Goal: Task Accomplishment & Management: Complete application form

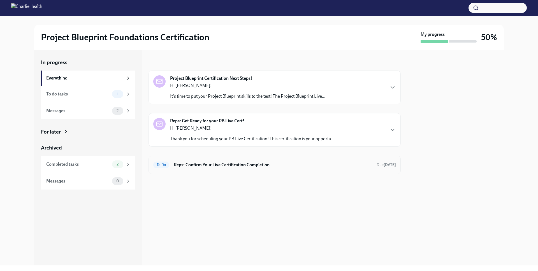
click at [218, 162] on h6 "Reps: Confirm Your Live Certification Completion" at bounding box center [273, 165] width 198 height 6
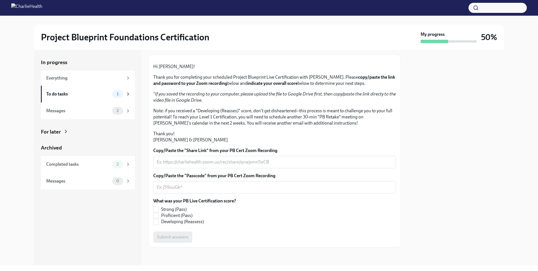
scroll to position [87, 0]
click at [241, 158] on div "x ​" at bounding box center [274, 162] width 243 height 12
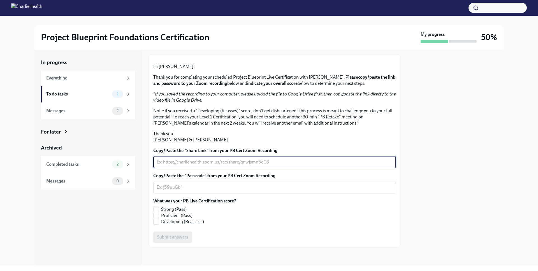
paste textarea "[URL][DOMAIN_NAME]"
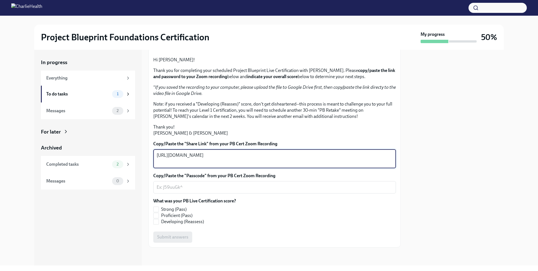
type textarea "[URL][DOMAIN_NAME]"
click at [207, 191] on textarea "Copy/Paste the "Passcode" from your PB Cert Zoom Recording" at bounding box center [275, 187] width 236 height 7
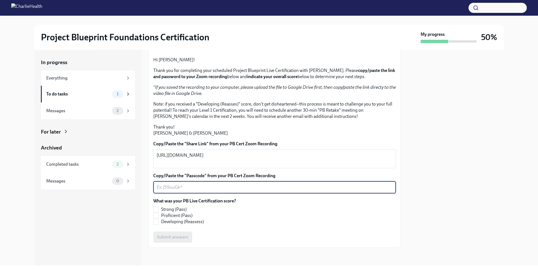
paste textarea "Ft?6UkUe"
type textarea "Ft?6UkUe"
